Goal: Task Accomplishment & Management: Manage account settings

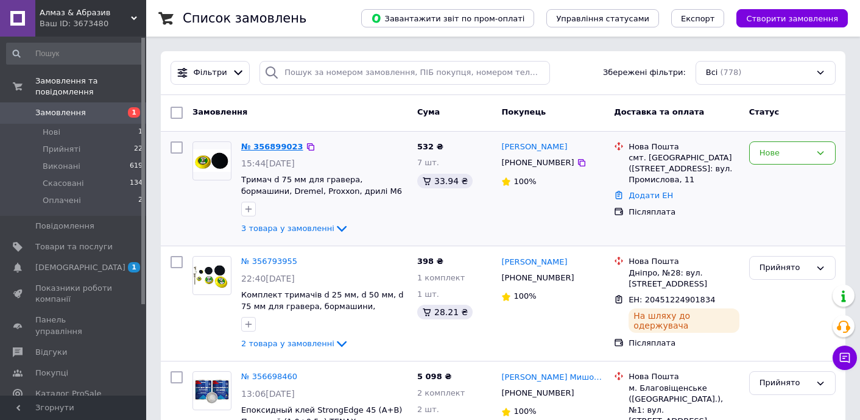
click at [264, 144] on link "№ 356899023" at bounding box center [272, 146] width 62 height 9
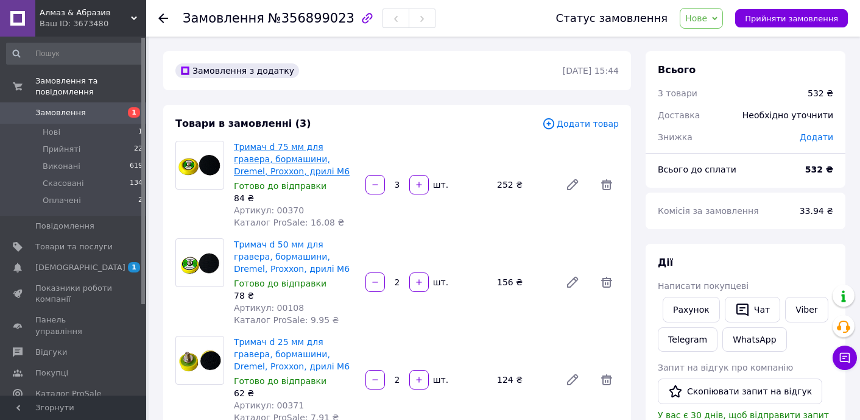
click at [260, 147] on link "Тримач d 75 мм для гравера, бормашини, Dremel, Proxxon, дрилі M6" at bounding box center [292, 159] width 116 height 34
click at [44, 241] on span "Товари та послуги" at bounding box center [73, 246] width 77 height 11
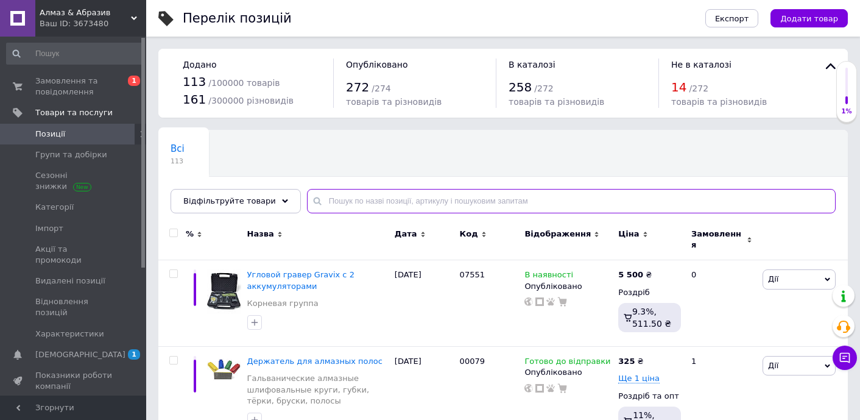
click at [328, 200] on input "text" at bounding box center [571, 201] width 529 height 24
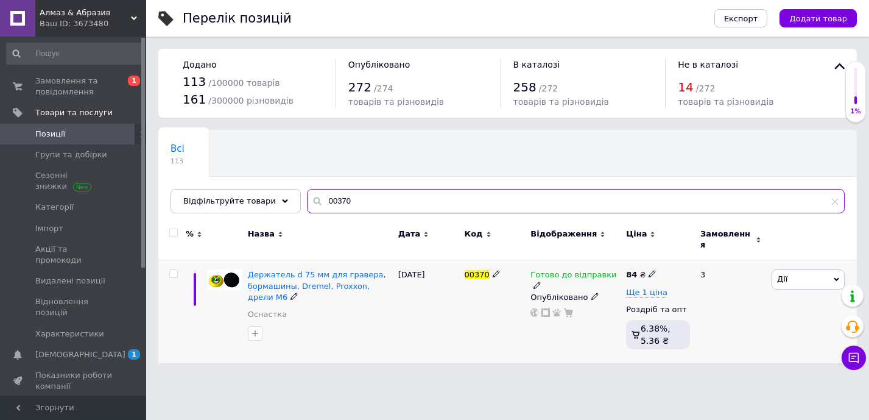
type input "00370"
click at [648, 270] on icon at bounding box center [651, 273] width 7 height 7
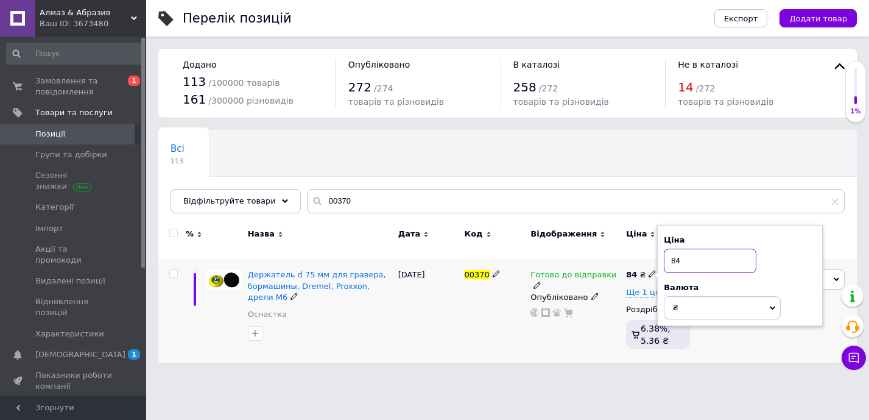
type input "8"
type input "123"
click at [771, 305] on icon at bounding box center [772, 307] width 5 height 5
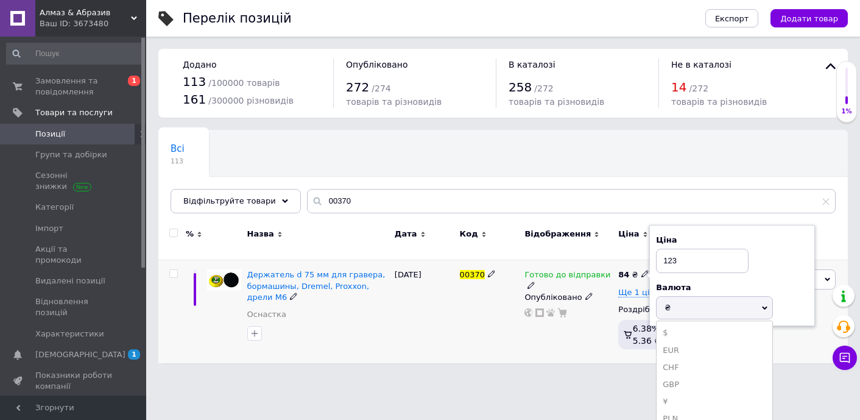
click at [771, 298] on span "₴" at bounding box center [714, 307] width 117 height 23
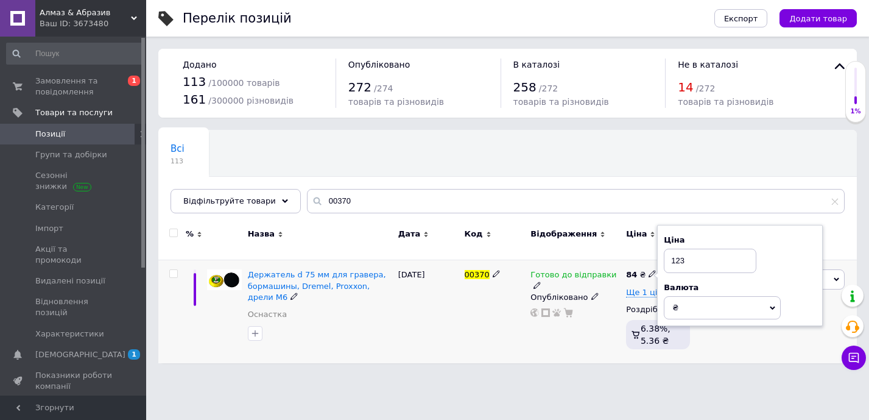
click at [367, 348] on div "Держатель d 75 мм для гравера, бормашины, Dremel, Proxxon, дрели M6 Оснастка" at bounding box center [320, 311] width 150 height 103
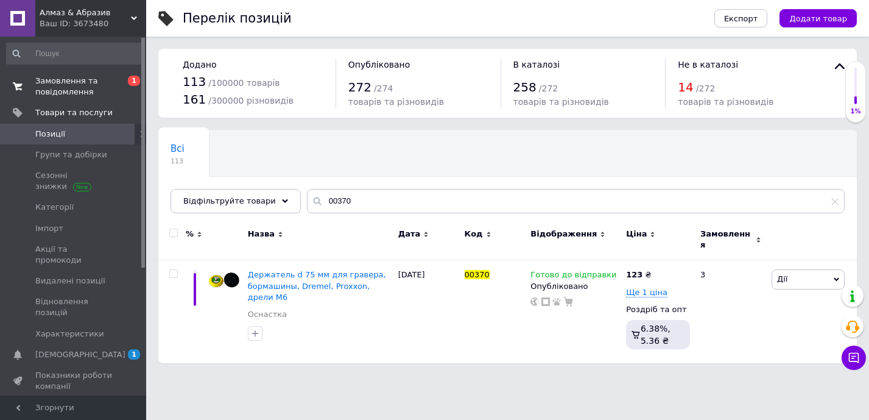
click at [57, 86] on span "Замовлення та повідомлення" at bounding box center [73, 87] width 77 height 22
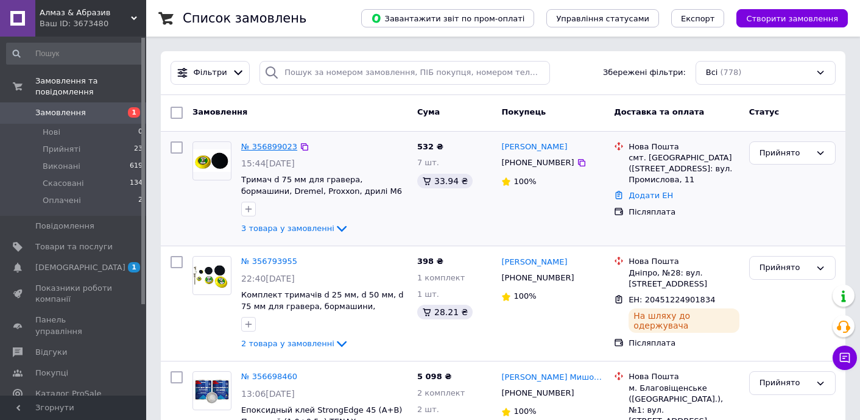
click at [265, 143] on link "№ 356899023" at bounding box center [269, 146] width 56 height 9
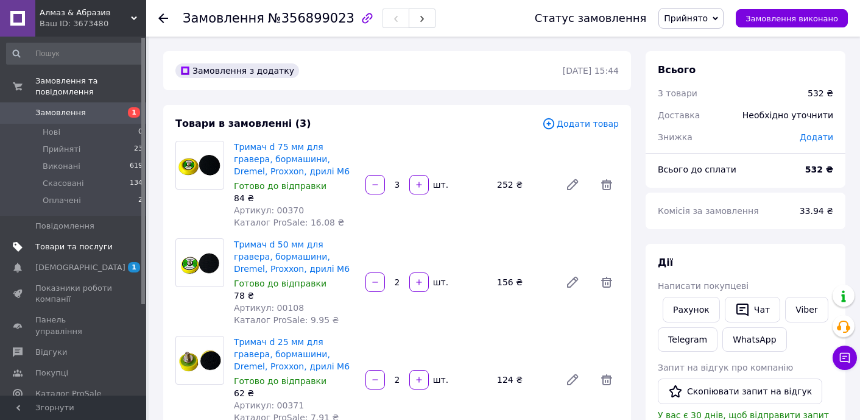
click at [57, 241] on span "Товари та послуги" at bounding box center [73, 246] width 77 height 11
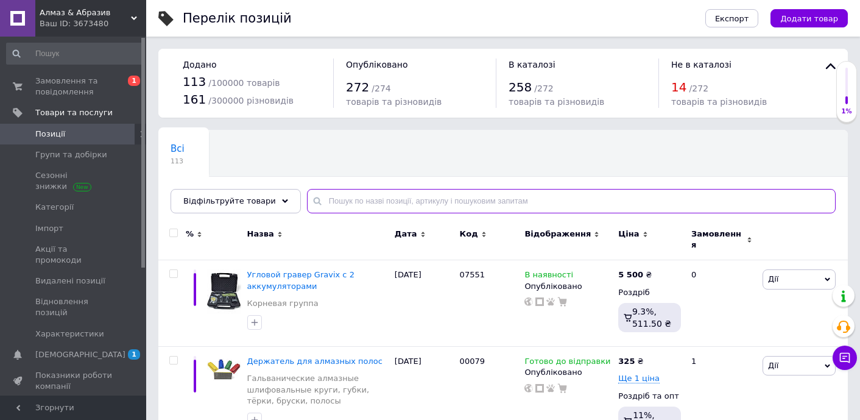
click at [334, 190] on input "text" at bounding box center [571, 201] width 529 height 24
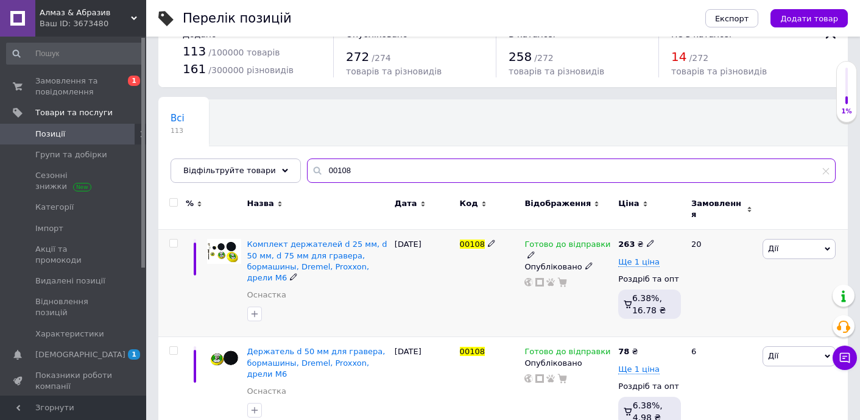
scroll to position [51, 0]
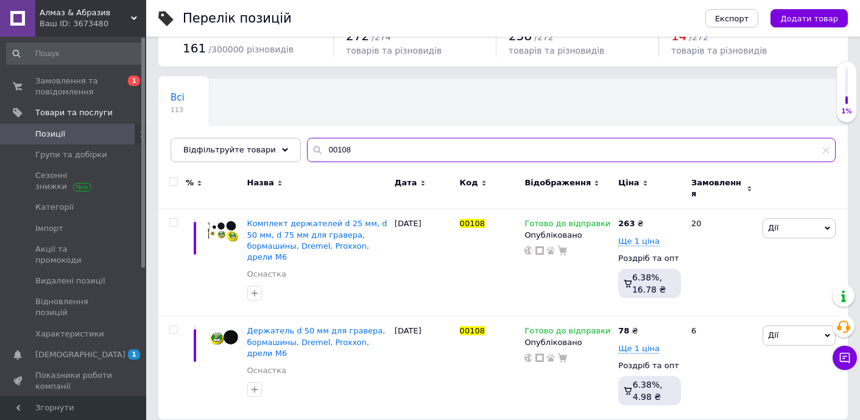
type input "00108"
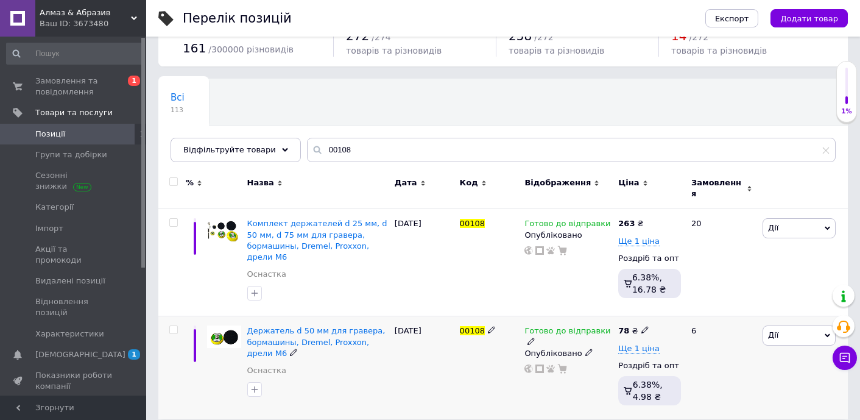
click at [641, 326] on icon at bounding box center [644, 329] width 7 height 7
drag, startPoint x: 670, startPoint y: 304, endPoint x: 648, endPoint y: 304, distance: 21.9
click at [648, 304] on div "% Назва Дата Код Відображення Ціна Замовлення Комплект держателей d 25 мм, d 50…" at bounding box center [502, 293] width 689 height 251
type input "84"
click at [489, 365] on div "00108" at bounding box center [489, 367] width 65 height 103
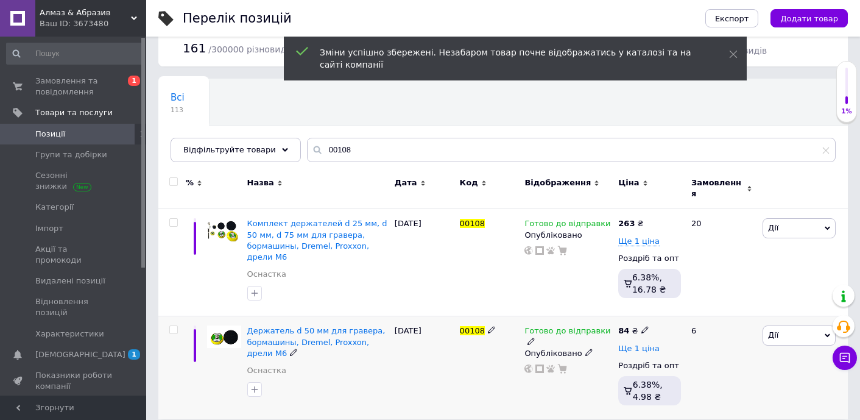
click at [641, 343] on span "Ще 1 ціна" at bounding box center [638, 348] width 41 height 10
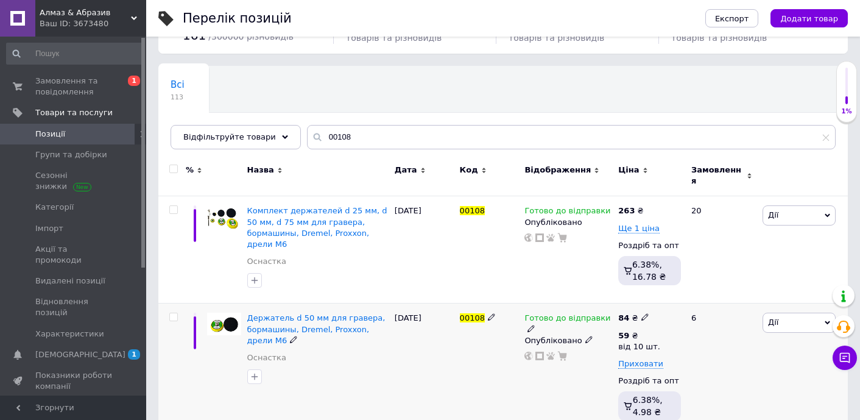
scroll to position [80, 0]
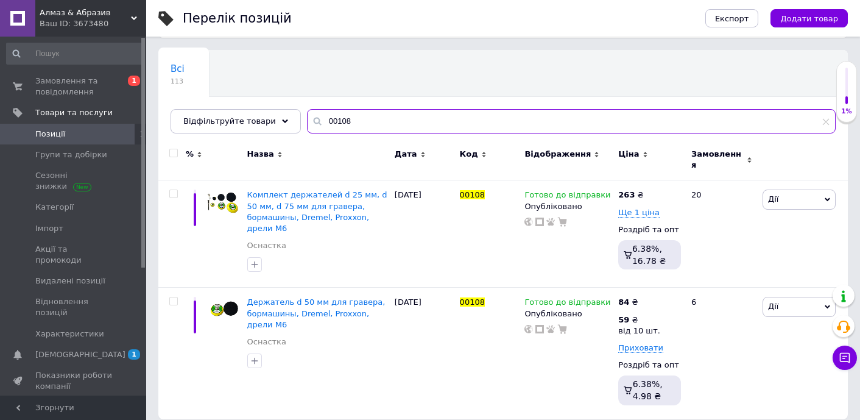
drag, startPoint x: 323, startPoint y: 117, endPoint x: 365, endPoint y: 120, distance: 42.7
click at [365, 120] on input "00108" at bounding box center [571, 121] width 529 height 24
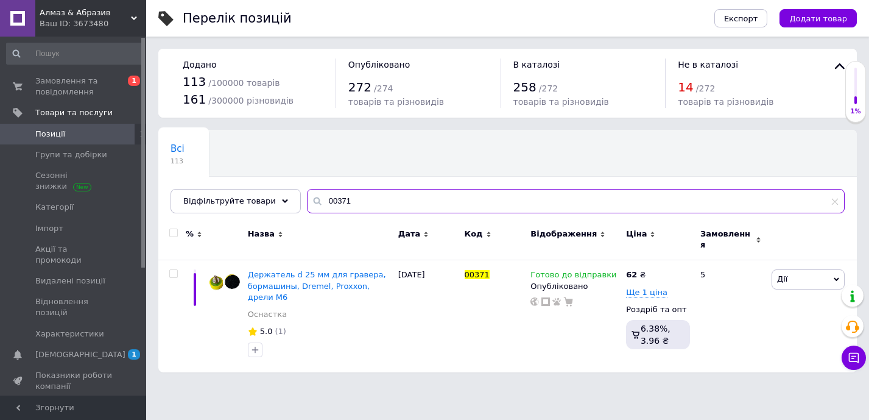
type input "00371"
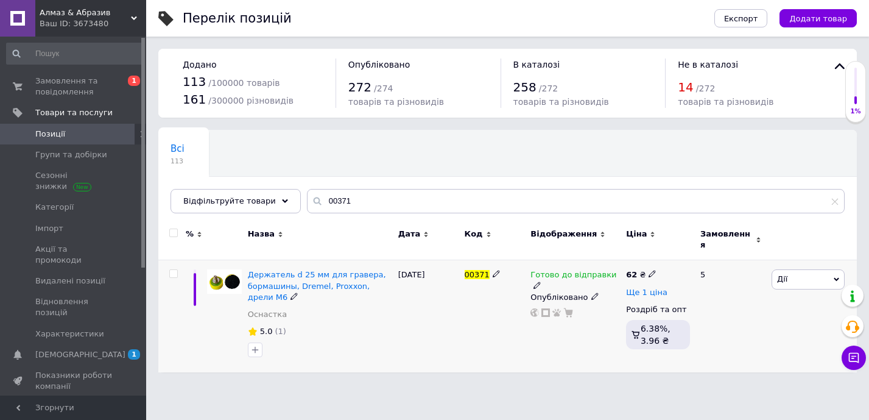
click at [646, 287] on span "Ще 1 ціна" at bounding box center [646, 292] width 41 height 10
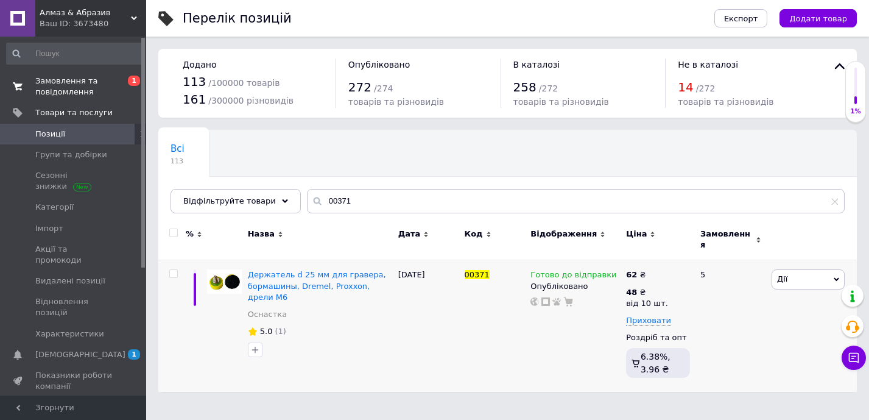
click at [65, 74] on link "Замовлення та повідомлення 0 1" at bounding box center [75, 87] width 150 height 32
